Goal: Task Accomplishment & Management: Complete application form

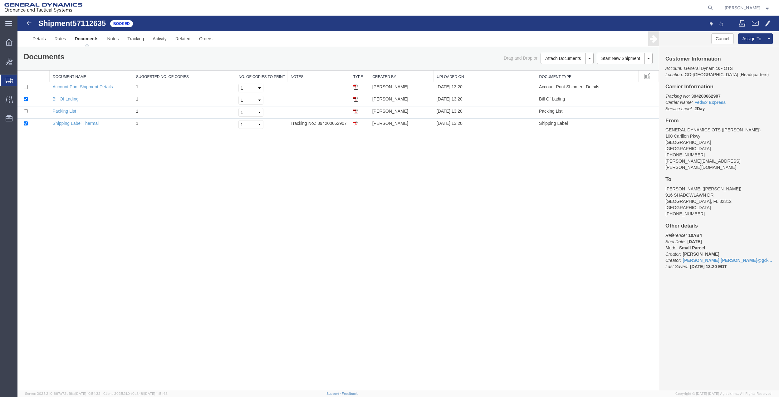
click at [0, 0] on span "Create Shipment" at bounding box center [0, 0] width 0 height 0
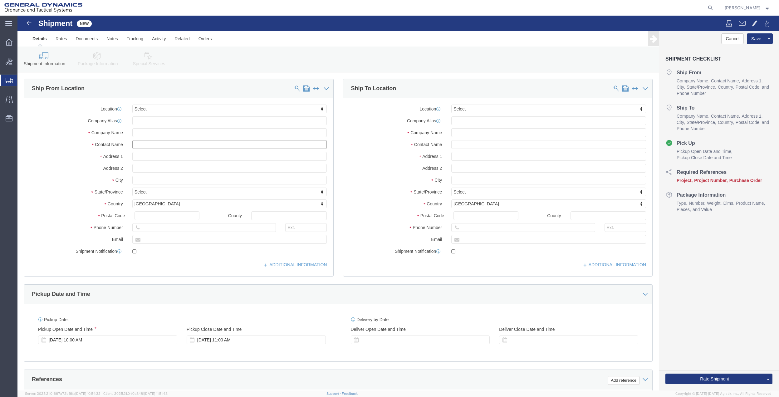
click input "text"
type input "magan"
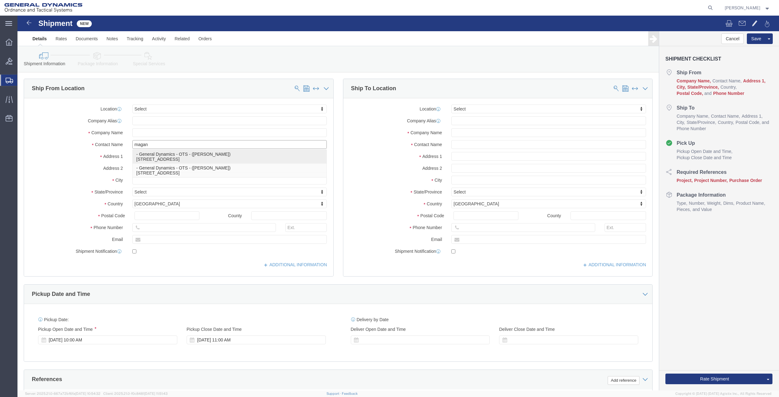
click p "- General Dynamics - OTS - ([PERSON_NAME]) [STREET_ADDRESS]"
type input "100 CARILLON PKWY"
type input "33716"
type input "7275788811"
type input "[PERSON_NAME][EMAIL_ADDRESS][DOMAIN_NAME]"
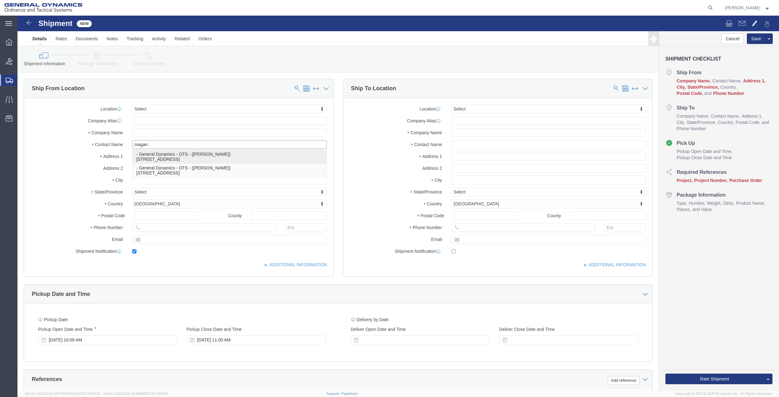
checkbox input "true"
type input "General Dynamics - OTS"
type input "[PERSON_NAME]"
type input "[GEOGRAPHIC_DATA]"
select select "FL"
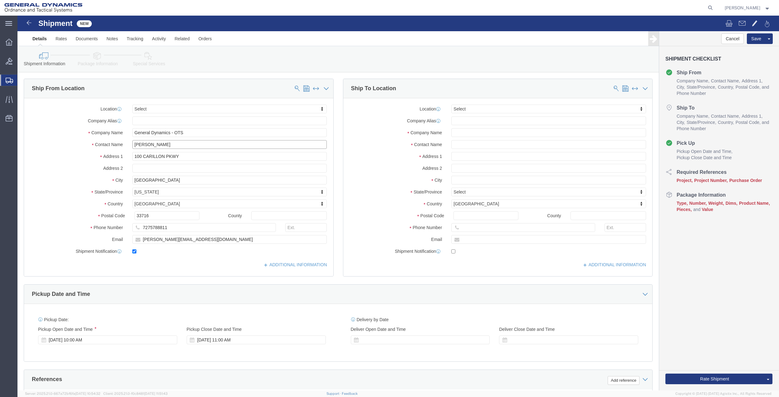
type input "[PERSON_NAME]"
click input "text"
type input "[PERSON_NAME]"
click p "- GD OTS - ([PERSON_NAME]) [STREET_ADDRESS]"
type input "[STREET_ADDRESS]"
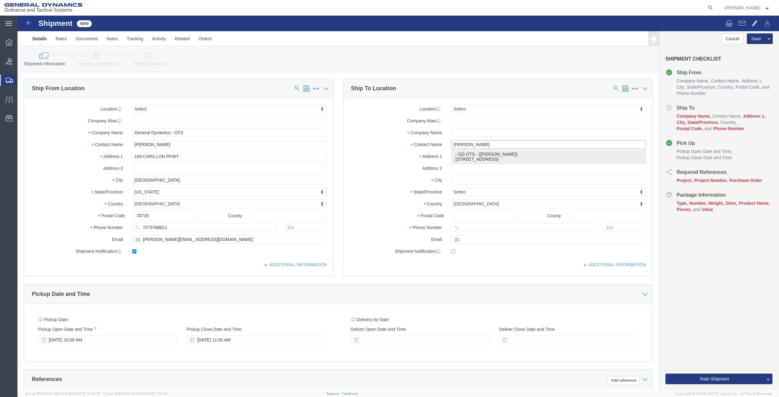
type input "32327"
type input "GD OTS"
type input "[PERSON_NAME]"
type input "[GEOGRAPHIC_DATA]"
select select "FL"
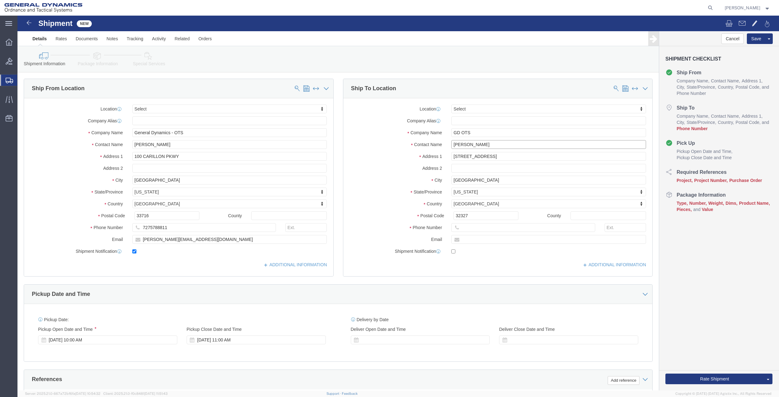
type input "[PERSON_NAME]"
click div "County"
click input "7275788811"
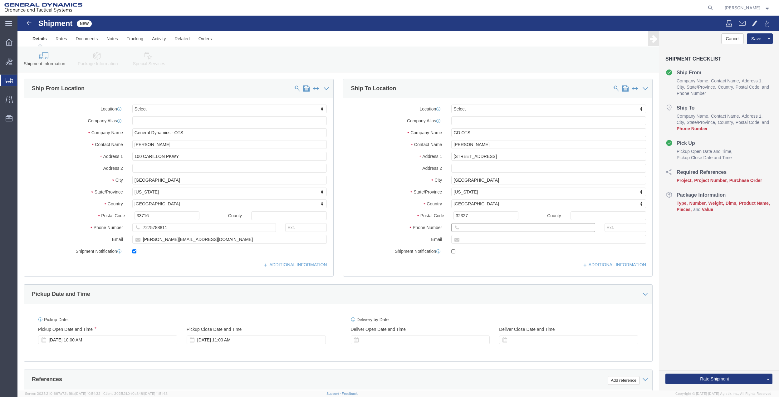
click input "text"
paste input "7275788811"
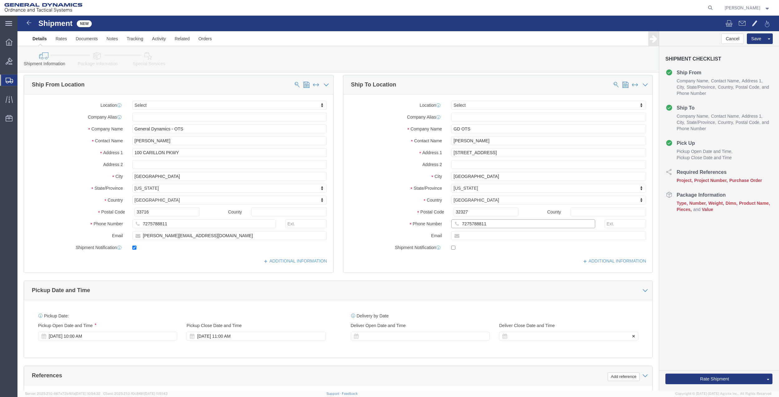
scroll to position [42, 0]
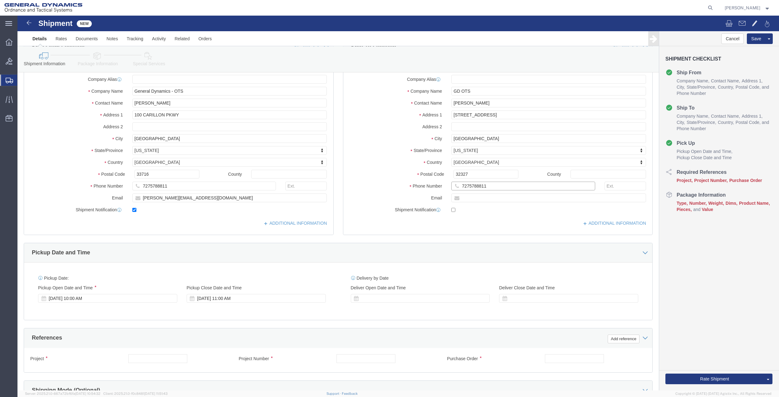
type input "7275788811"
click input "text"
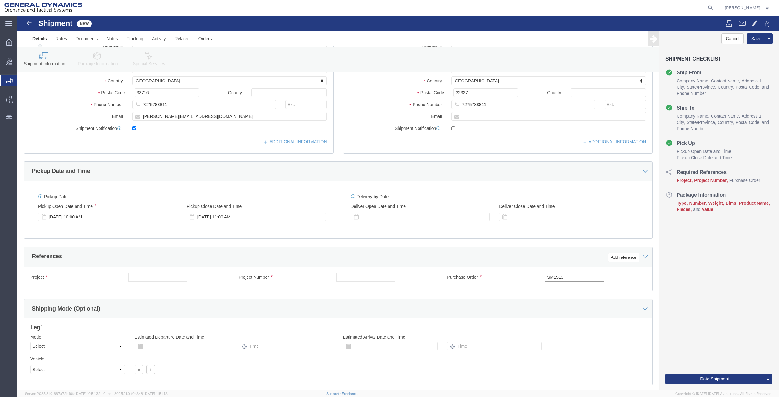
scroll to position [125, 0]
type input "SM1513"
click input "text"
paste input "SM1513"
type input "SM1513"
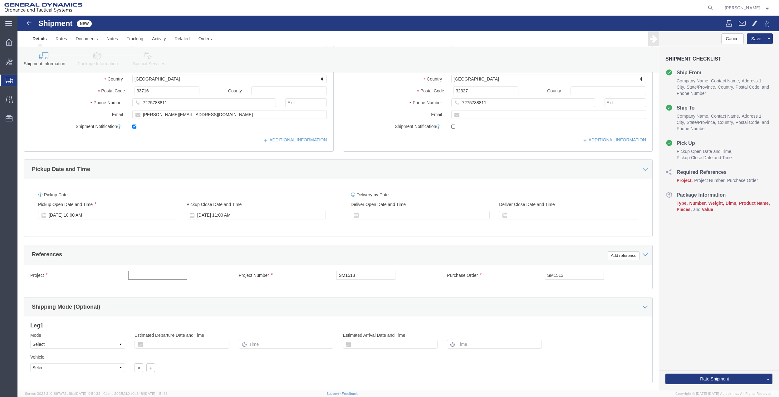
click input "text"
paste input "SM1513"
type input "SM1513"
click button "Add reference"
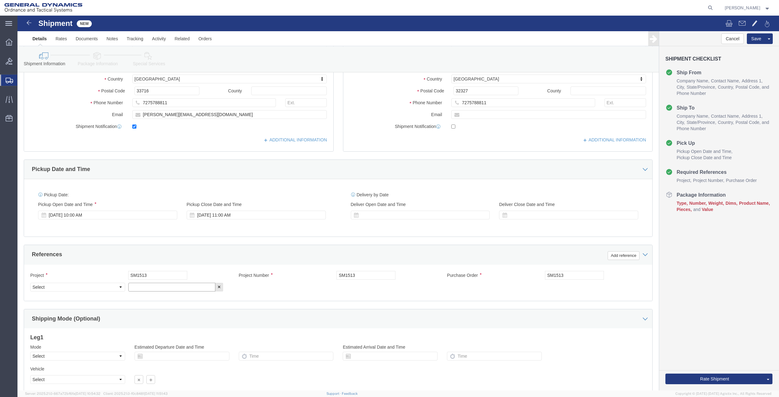
click input "text"
paste input "SM1513"
type input "SM1513"
click select "Select Account Type Activity ID Airline Appointment Number ASN Batch Request # …"
select select "DEPT"
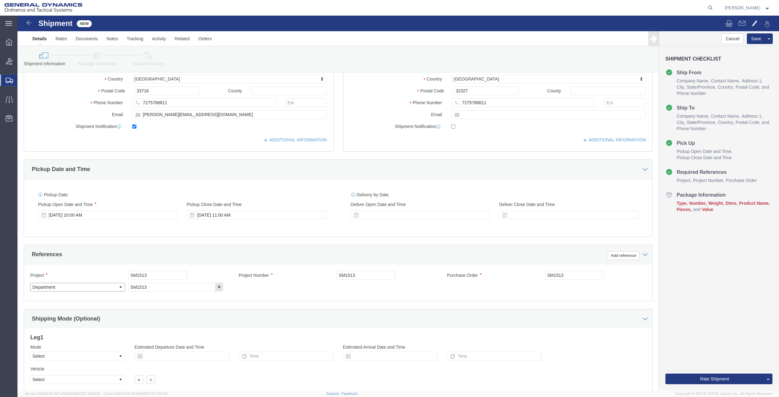
click select "Select Account Type Activity ID Airline Appointment Number ASN Batch Request # …"
click link "Package Information"
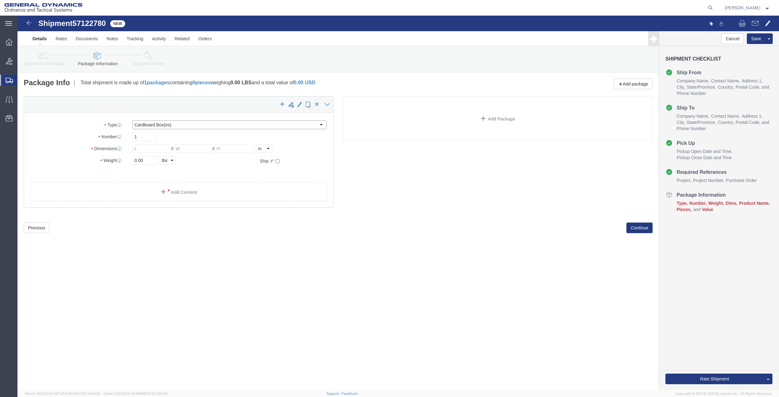
click select "Select Bale(s) Basket(s) Bolt(s) Bottle(s) Buckets Bulk Bundle(s) Can(s) Cardbo…"
select select "ENV"
click select "Select Bale(s) Basket(s) Bolt(s) Bottle(s) Buckets Bulk Bundle(s) Can(s) Cardbo…"
type input "9.50"
type input "12.50"
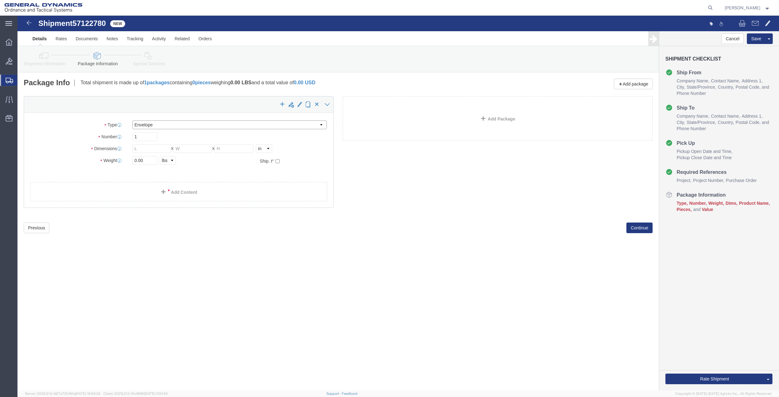
type input "0.25"
type input "1"
click link "Add Content"
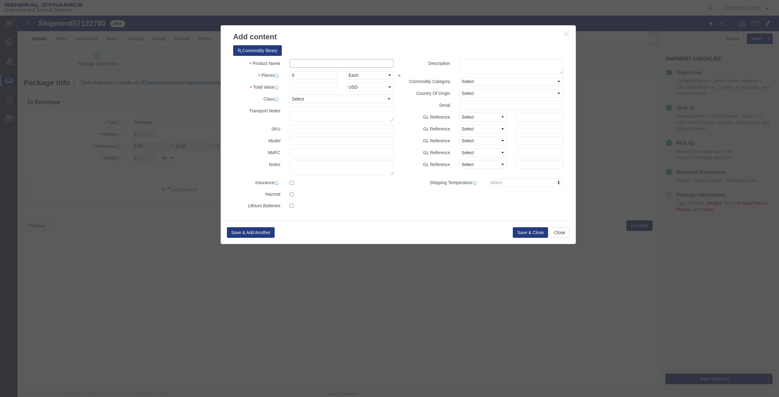
click input "text"
type input "misc"
type input "100"
click input "0"
type input "01"
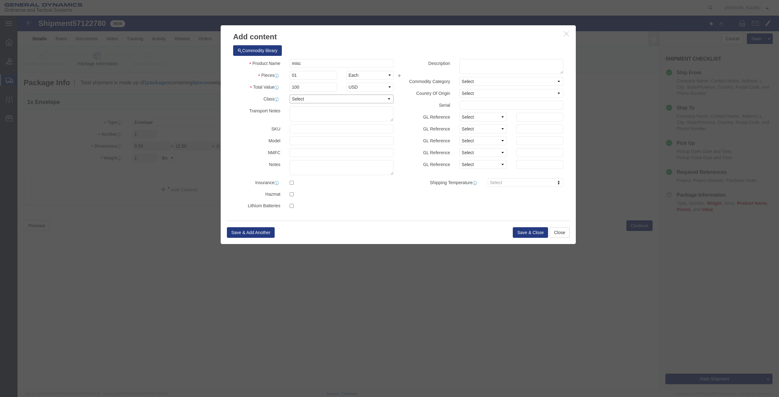
click select "Select 50 55 60 65 70 85 92.5 100 125 175 250 300 400"
select select "70"
click select "Select 50 55 60 65 70 85 92.5 100 125 175 250 300 400"
click button "Save & Close"
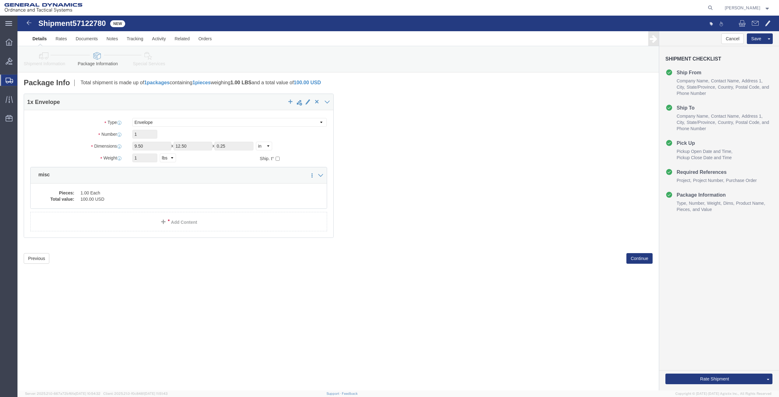
click icon
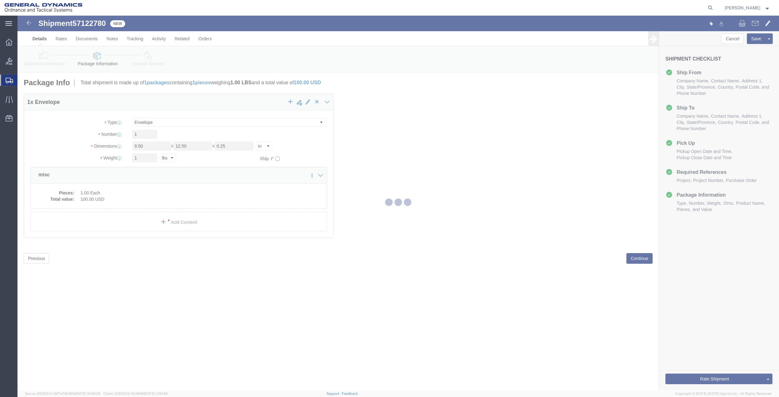
select select
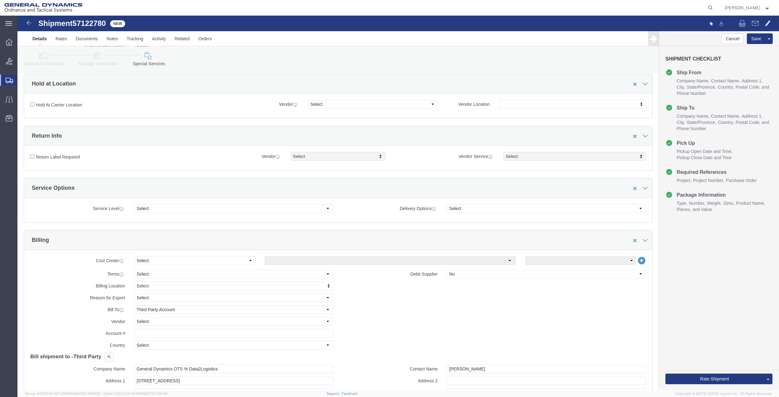
scroll to position [125, 0]
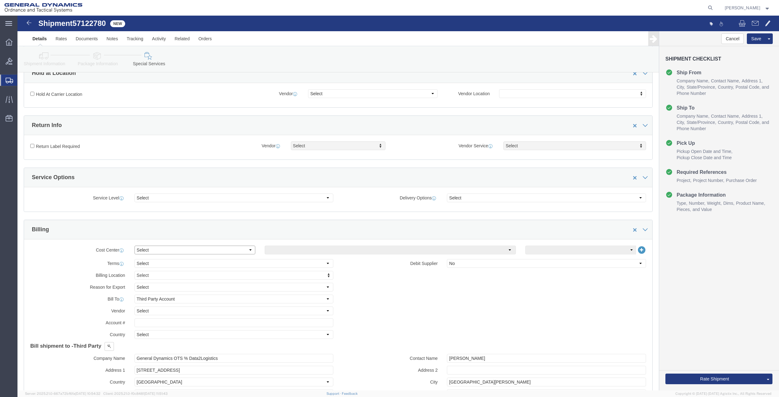
click select "Select Buyer Cost Center Department Operations Number Order Number Sales Person"
select select "DEPARTMENT"
click select "Select Buyer Cost Center Department Operations Number Order Number Sales Person"
click select "Select [GEOGRAPHIC_DATA] [GEOGRAPHIC_DATA] [GEOGRAPHIC_DATA] [GEOGRAPHIC_DATA] …"
select select "1763983"
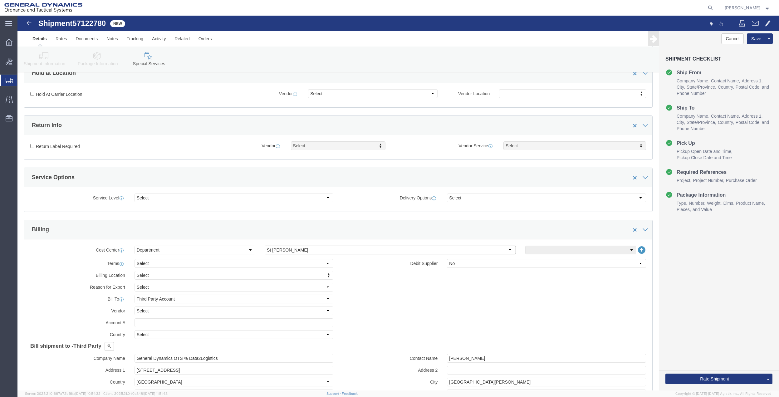
click select "Select [GEOGRAPHIC_DATA] [GEOGRAPHIC_DATA] [GEOGRAPHIC_DATA] [GEOGRAPHIC_DATA] …"
click select "Select 10AFM 10GAG 10GAH 10GFL 10GFO 10GIE 10GIS 30MABS St [PERSON_NAME] Program"
select select "214681"
click select "Select 10AFM 10GAG 10GAH 10GFL 10GFO 10GIE 10GIS 30MABS St [PERSON_NAME] Program"
click input "General Dynamics OTS % Data2Logistics"
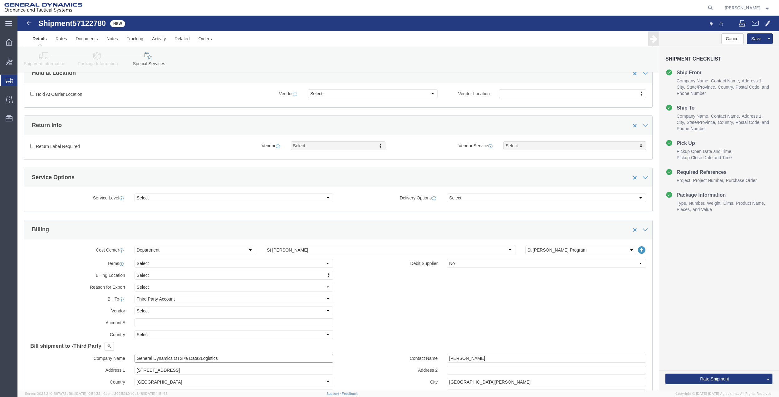
click input "General Dynamics OTS % Data2Logistics"
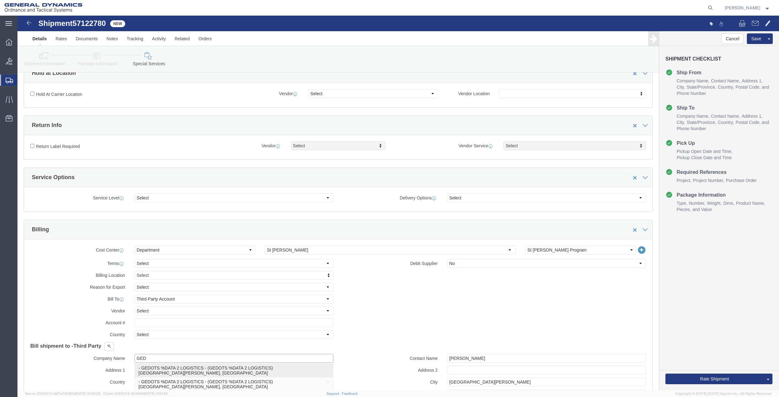
click p "- GEDOTS %DATA 2 LOGISTICS - (GEDOTS %DATA 2 LOGISTICS) [GEOGRAPHIC_DATA][PERSO…"
type input "GEDOTS %DATA 2 LOGISTICS"
type input "PO BOX 61050"
type input "GEDOTS %DATA 2 LOGISTICS"
type input "FORT [PERSON_NAME]"
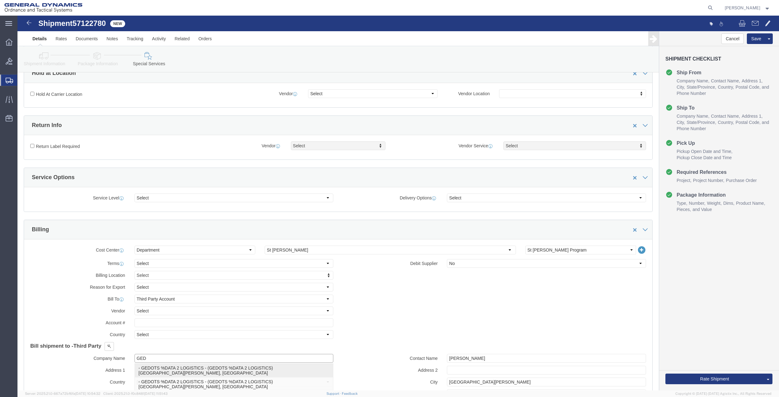
type input "33906"
select select "FL"
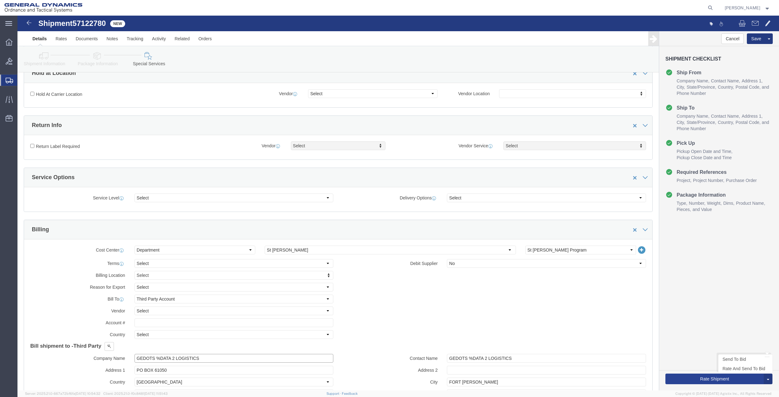
type input "GEDOTS %DATA 2 LOGISTICS"
click button "Rate Shipment"
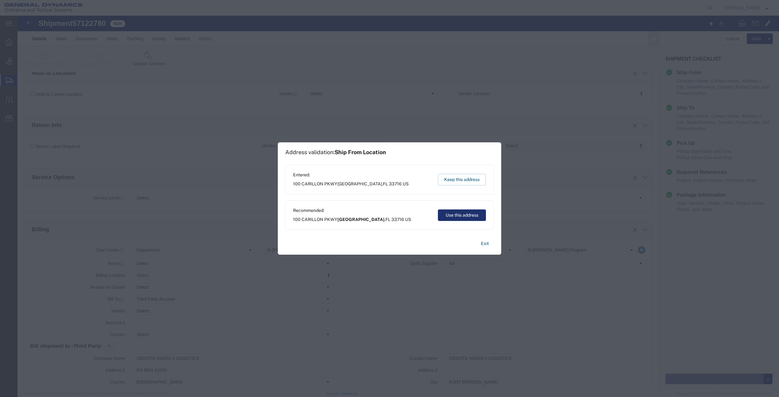
click at [461, 214] on button "Use this address" at bounding box center [462, 216] width 48 height 12
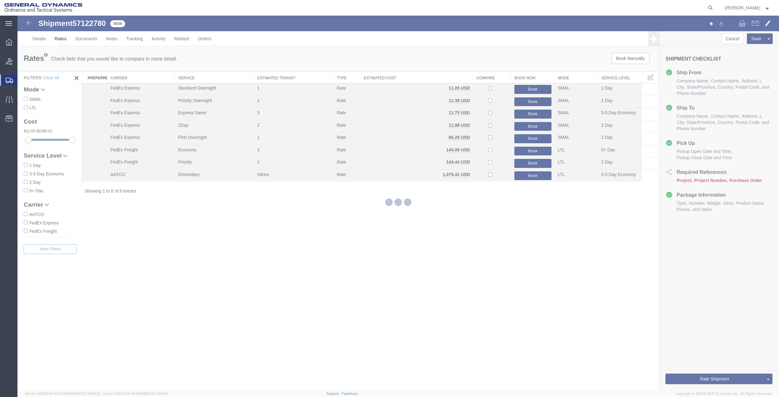
scroll to position [0, 0]
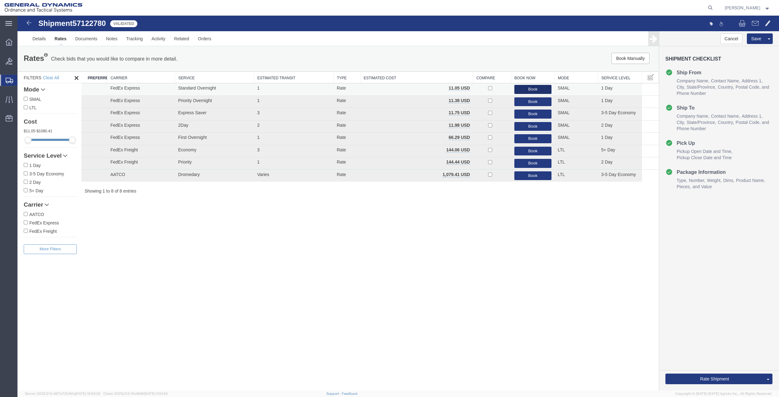
click at [540, 91] on button "Book" at bounding box center [533, 89] width 37 height 9
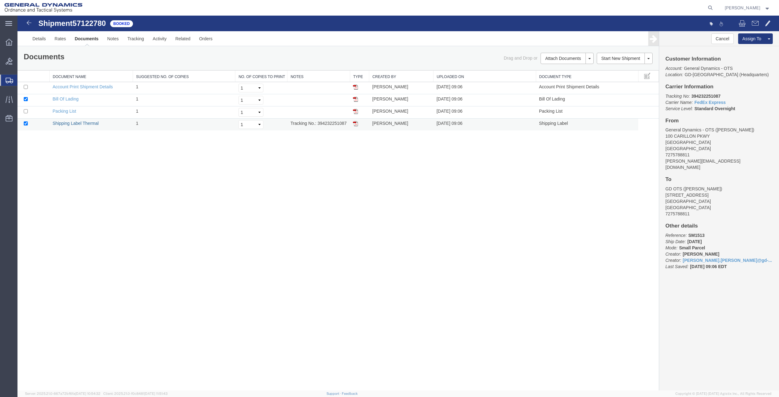
drag, startPoint x: 91, startPoint y: 121, endPoint x: 561, endPoint y: 129, distance: 469.3
click at [91, 121] on link "Shipping Label Thermal" at bounding box center [76, 123] width 46 height 5
click at [0, 0] on span "Create Shipment" at bounding box center [0, 0] width 0 height 0
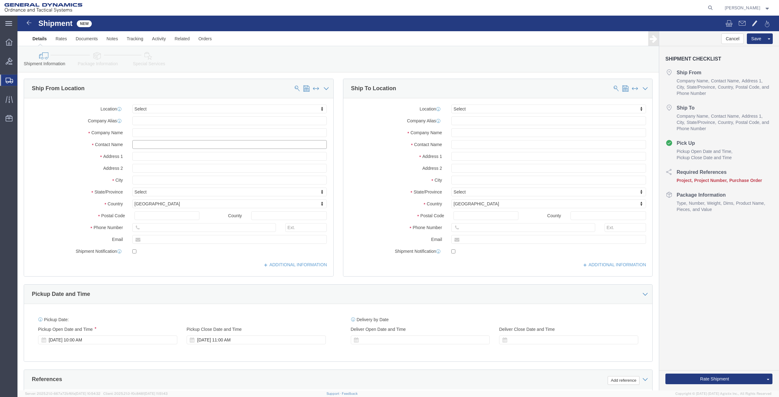
click input "text"
type input "job"
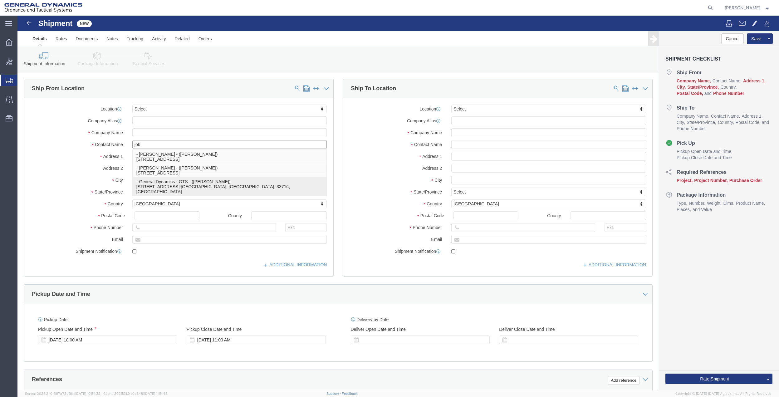
click p "- General Dynamics - OTS - ([PERSON_NAME]) [STREET_ADDRESS] [GEOGRAPHIC_DATA], …"
type input "100 CARILLON PKWY"
type input "33716"
type input "[PHONE_NUMBER]"
type input "[PERSON_NAME][EMAIL_ADDRESS][DOMAIN_NAME]"
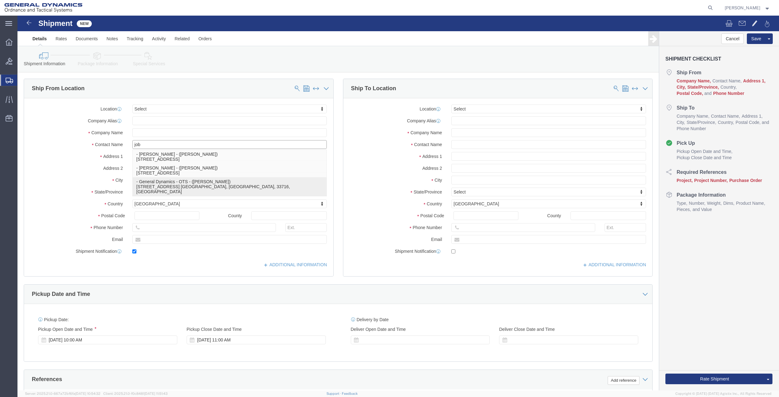
checkbox input "true"
type input "General Dynamics - OTS"
type input "[PERSON_NAME]"
type input "ST. [GEOGRAPHIC_DATA]"
select select "FL"
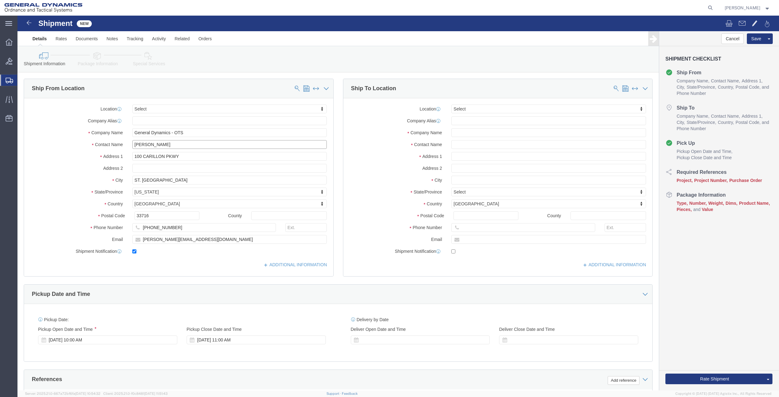
type input "[PERSON_NAME]"
click input "text"
type input "[PERSON_NAME]"
click input "text"
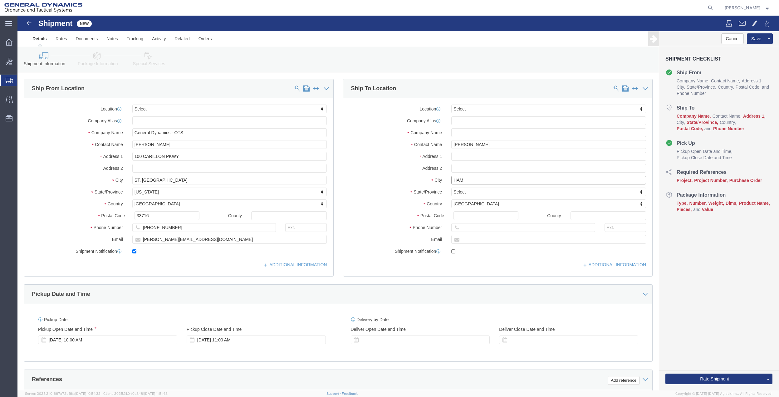
type input "HAMP"
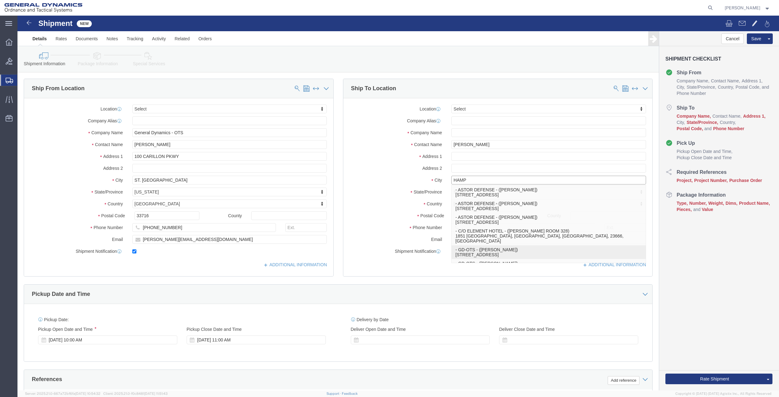
click p "- GD-OTS - ([PERSON_NAME]) [STREET_ADDRESS]"
type input "[STREET_ADDRESS]"
type input "71744"
type input "GD-OTS"
type input "[PERSON_NAME]"
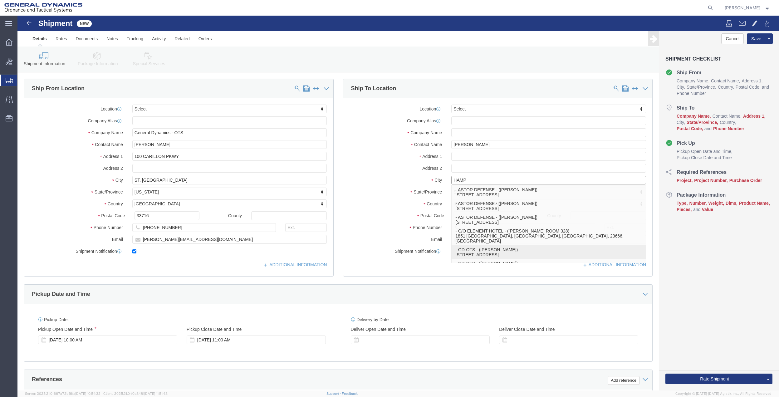
type input "Hampton"
select select "AR"
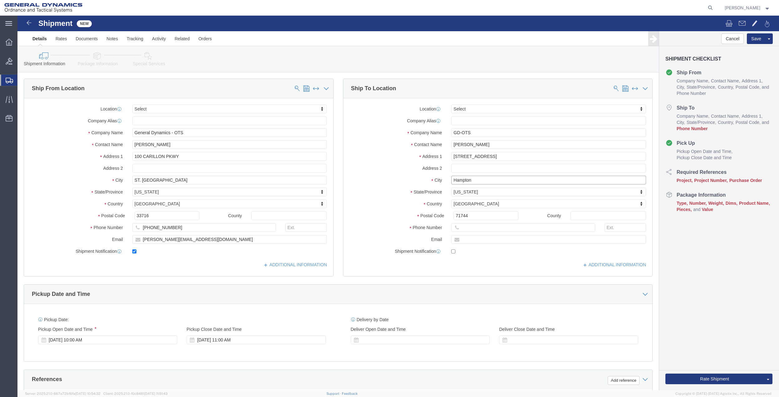
type input "Hampton"
click input "[PERSON_NAME]"
type input "[PERSON_NAME]"
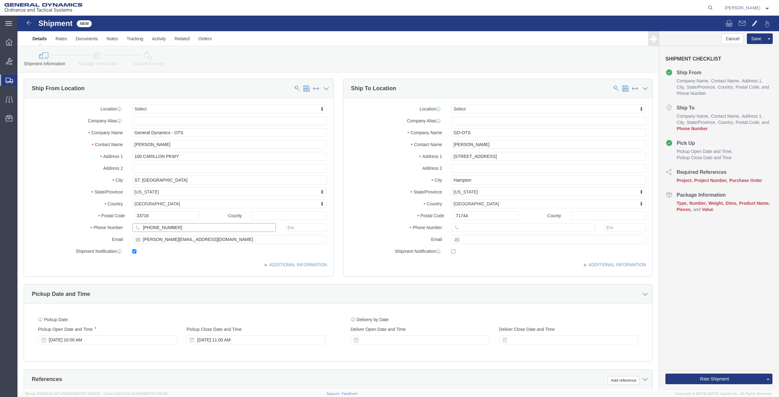
click input "[PHONE_NUMBER]"
click div "Postal Code 71744"
click div
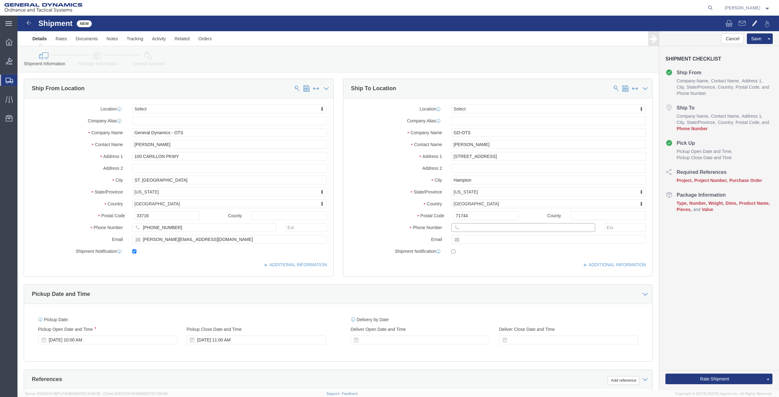
click input "text"
paste input "[PHONE_NUMBER]"
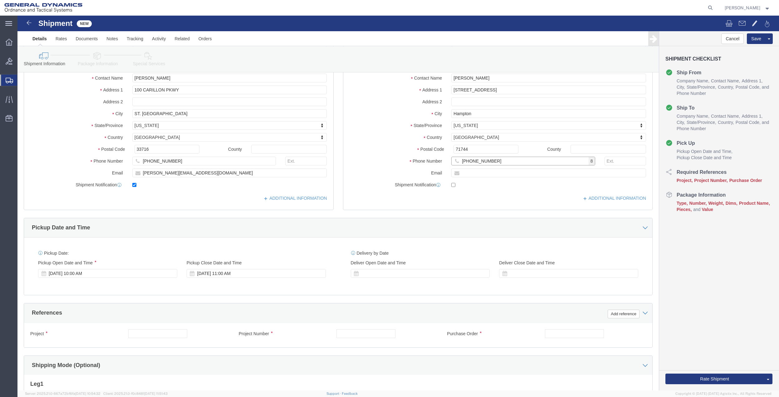
scroll to position [163, 0]
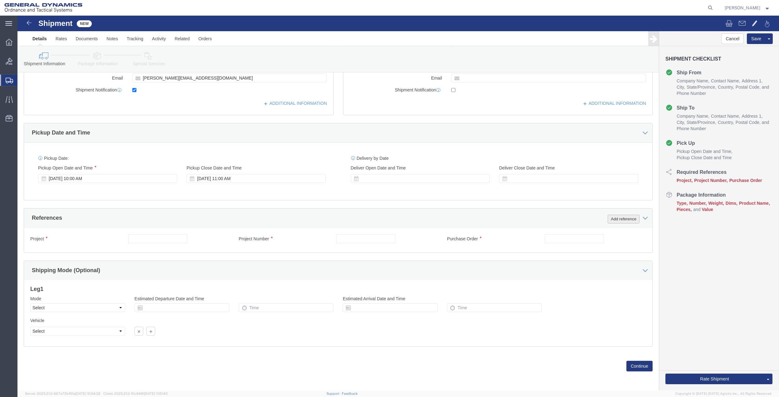
type input "[PHONE_NUMBER]"
click button "Add reference"
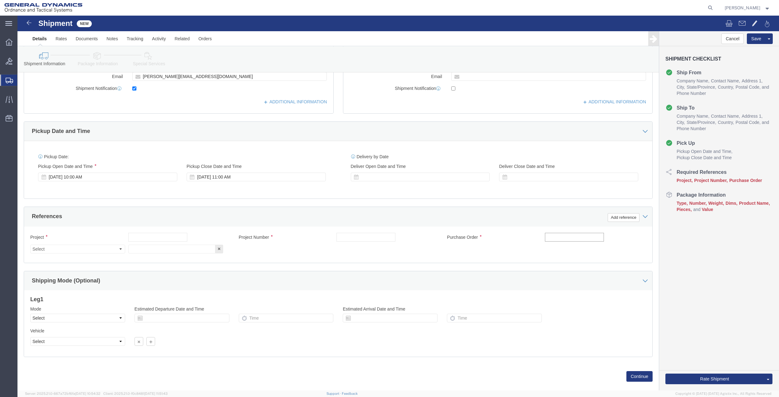
click input "text"
type input "6200C"
click input "text"
paste input "6200C"
type input "6200C"
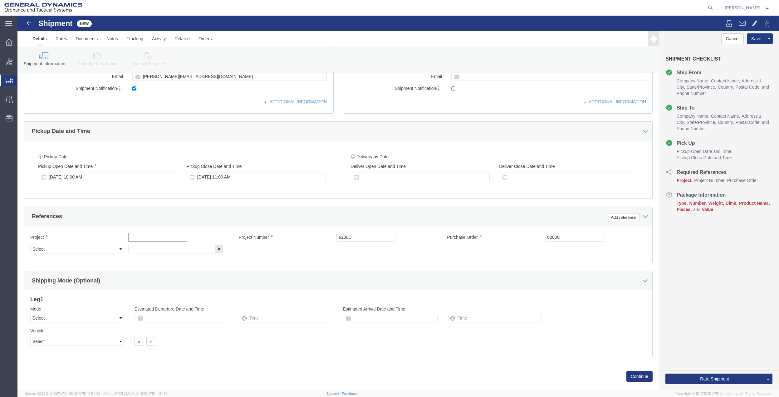
click input "text"
paste input "6200C"
type input "6200C"
click input "text"
paste input "6200C"
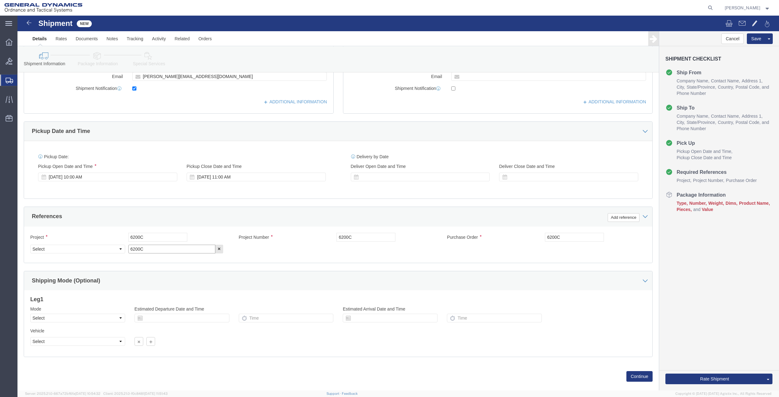
type input "6200C"
click select "Select Account Type Activity ID Airline Appointment Number ASN Batch Request # …"
select select "DEPT"
click select "Select Account Type Activity ID Airline Appointment Number ASN Batch Request # …"
click link "Package Information"
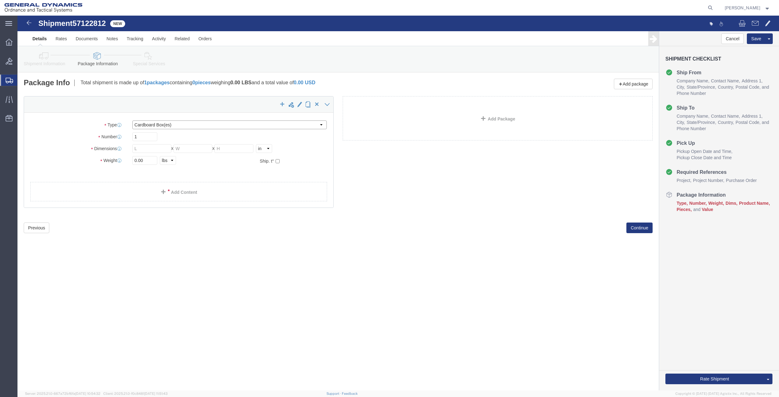
drag, startPoint x: 131, startPoint y: 107, endPoint x: 132, endPoint y: 113, distance: 6.3
click select "Select Bale(s) Basket(s) Bolt(s) Bottle(s) Buckets Bulk Bundle(s) Can(s) Cardbo…"
select select "ENV"
click select "Select Bale(s) Basket(s) Bolt(s) Bottle(s) Buckets Bulk Bundle(s) Can(s) Cardbo…"
type input "9.50"
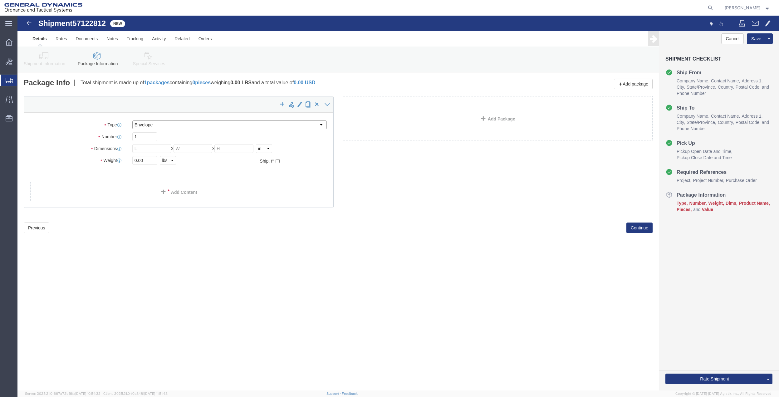
type input "12.50"
type input "0.25"
type input "1"
click div "1 x Envelope Package Type Select Bale(s) Basket(s) Bolt(s) Bottle(s) Buckets Bu…"
click link "Add Content"
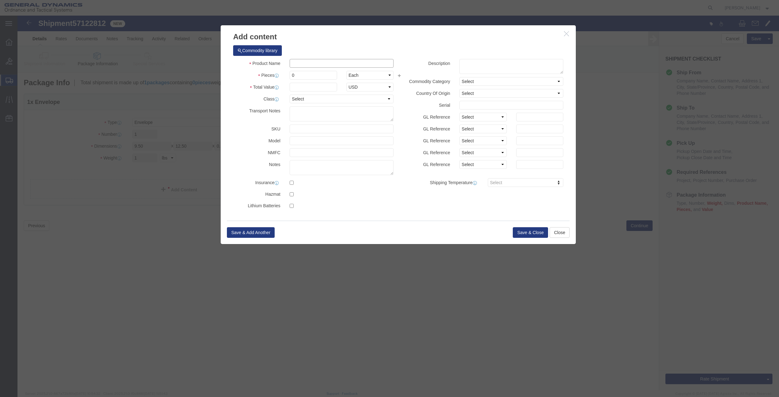
click input "text"
type input "misc"
type input "100"
click input "0"
type input "01"
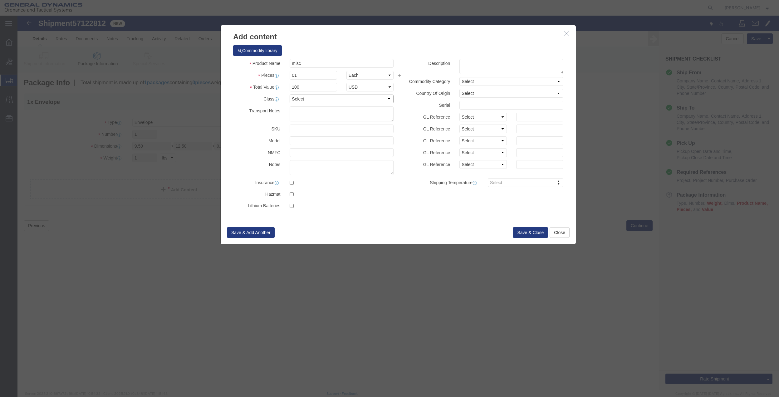
click select "Select 50 55 60 65 70 85 92.5 100 125 175 250 300 400"
select select "70"
click select "Select 50 55 60 65 70 85 92.5 100 125 175 250 300 400"
click button "Save & Close"
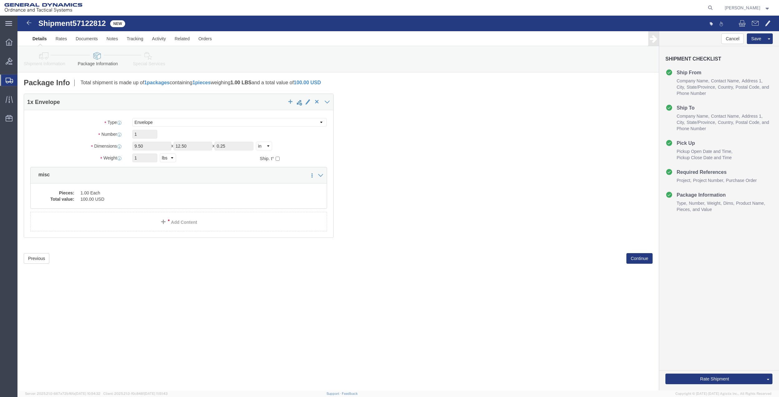
click link "Special Services"
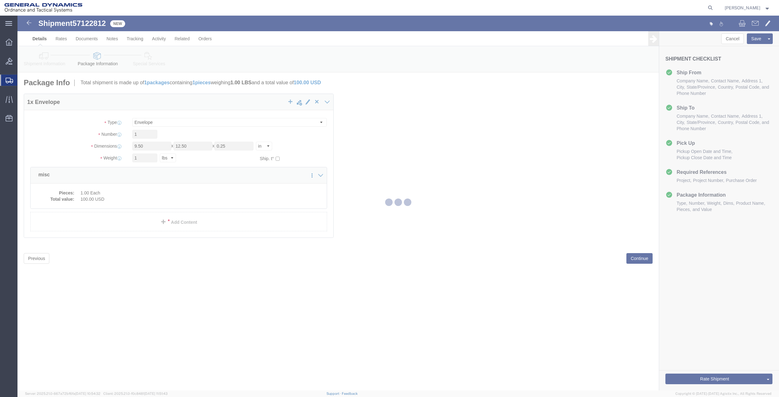
select select
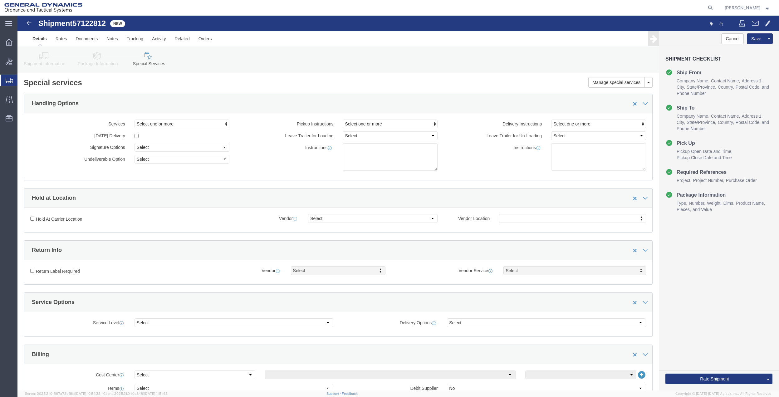
scroll to position [166, 0]
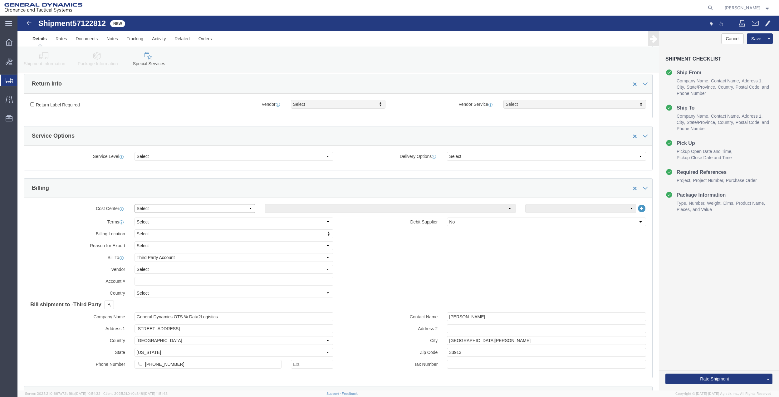
click select "Select Buyer Cost Center Department Operations Number Order Number Sales Person"
select select "DEPARTMENT"
click select "Select Buyer Cost Center Department Operations Number Order Number Sales Person"
click select "Select [GEOGRAPHIC_DATA] [GEOGRAPHIC_DATA] [GEOGRAPHIC_DATA] [GEOGRAPHIC_DATA] …"
select select "1763983"
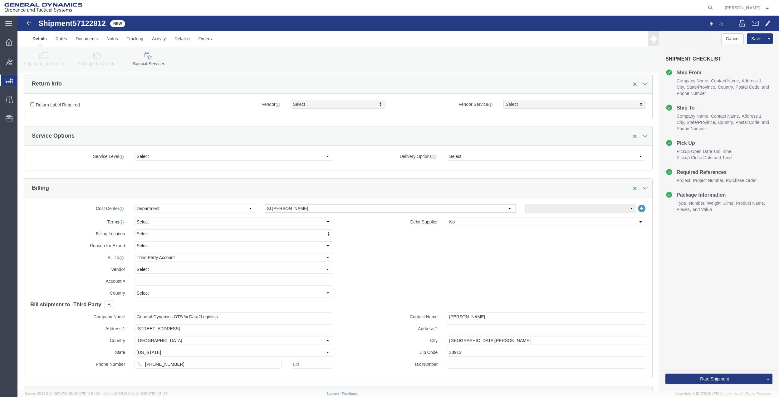
click select "Select [GEOGRAPHIC_DATA] [GEOGRAPHIC_DATA] [GEOGRAPHIC_DATA] [GEOGRAPHIC_DATA] …"
click select "Select 10AFM 10GAG 10GAH 10GFL 10GFO 10GIE 10GIS 30MABS St [PERSON_NAME] Program"
select select "214681"
click select "Select 10AFM 10GAG 10GAH 10GFL 10GFO 10GIE 10GIS 30MABS St [PERSON_NAME] Program"
click input "General Dynamics OTS % Data2Logistics"
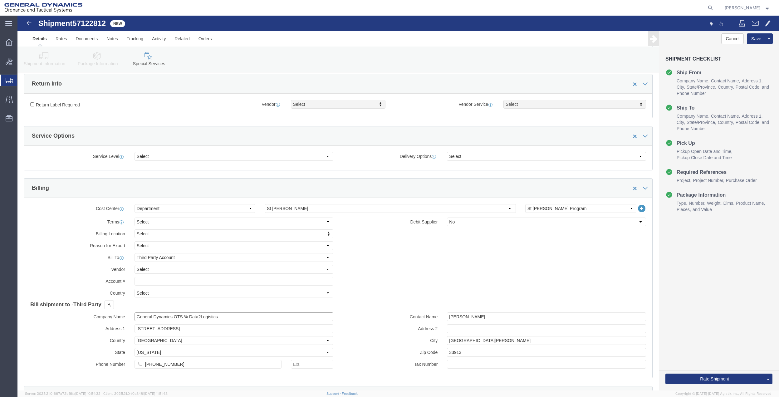
click input "General Dynamics OTS % Data2Logistics"
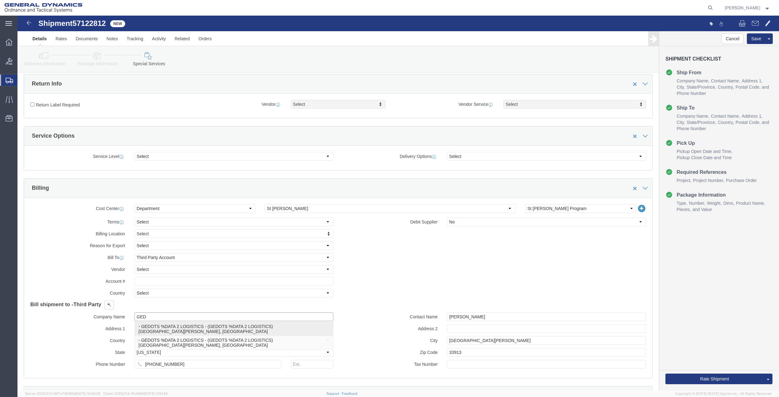
click p "- GEDOTS %DATA 2 LOGISTICS - (GEDOTS %DATA 2 LOGISTICS) [GEOGRAPHIC_DATA][PERSO…"
type input "GEDOTS %DATA 2 LOGISTICS"
type input "PO BOX 61050"
type input "GEDOTS %DATA 2 LOGISTICS"
type input "FORT [PERSON_NAME]"
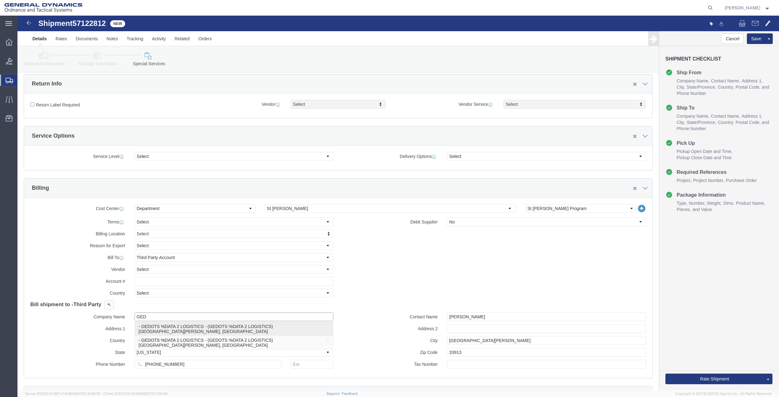
type input "33906"
select select "FL"
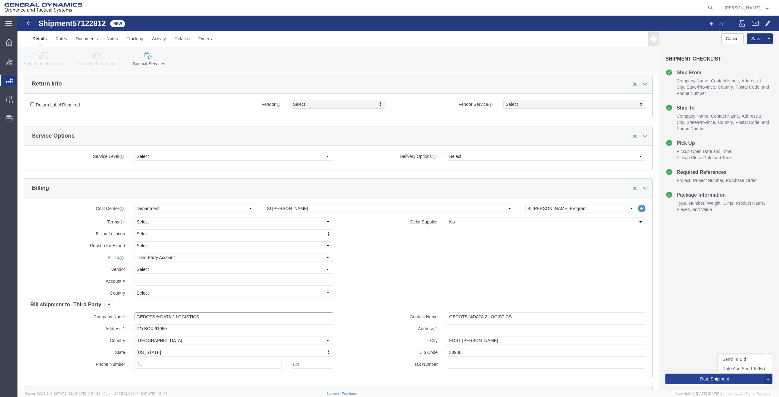
type input "GEDOTS %DATA 2 LOGISTICS"
drag, startPoint x: 668, startPoint y: 364, endPoint x: 617, endPoint y: 363, distance: 51.2
click button "Rate Shipment"
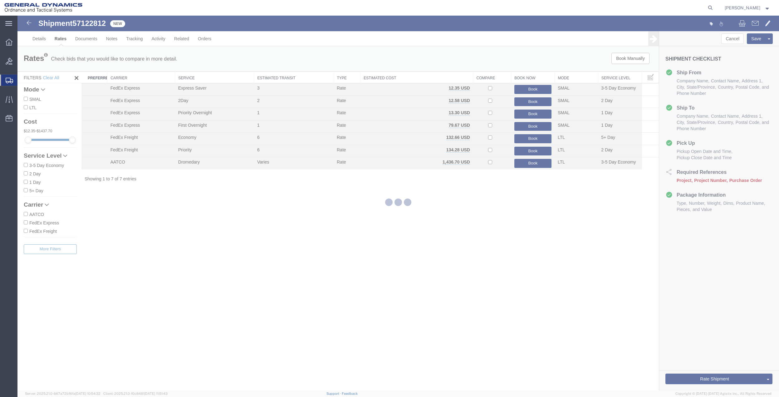
scroll to position [0, 0]
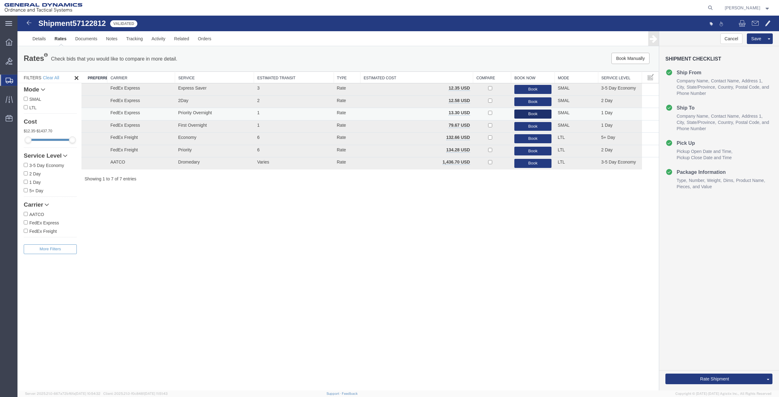
click at [526, 111] on button "Book" at bounding box center [533, 114] width 37 height 9
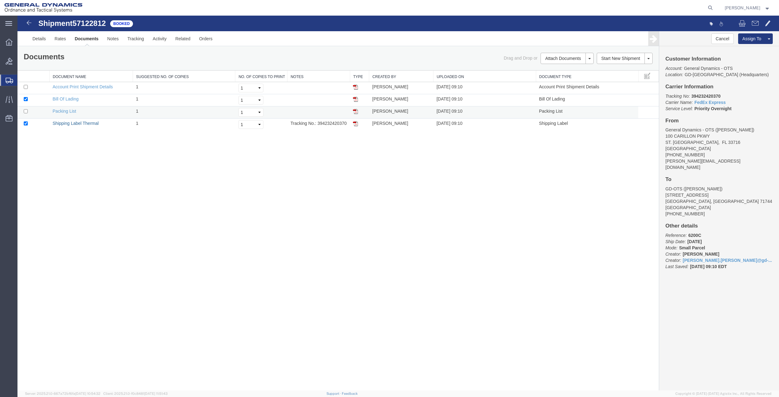
drag, startPoint x: 74, startPoint y: 125, endPoint x: 572, endPoint y: 113, distance: 498.8
click at [74, 125] on link "Shipping Label Thermal" at bounding box center [76, 123] width 46 height 5
